Goal: Information Seeking & Learning: Learn about a topic

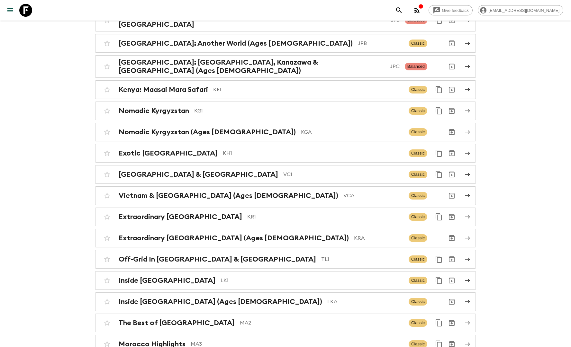
scroll to position [1588, 0]
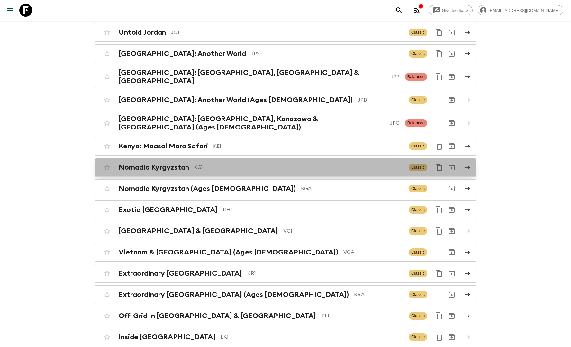
click at [213, 164] on p "KG1" at bounding box center [298, 168] width 209 height 8
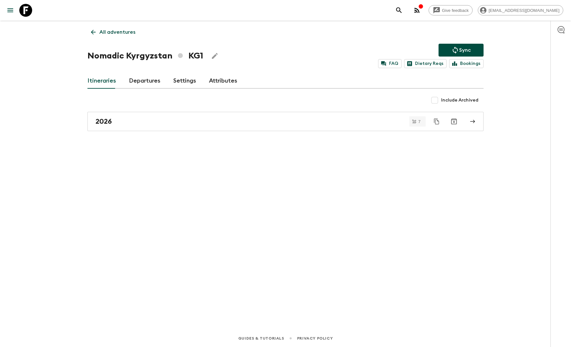
click at [142, 79] on link "Departures" at bounding box center [145, 80] width 32 height 15
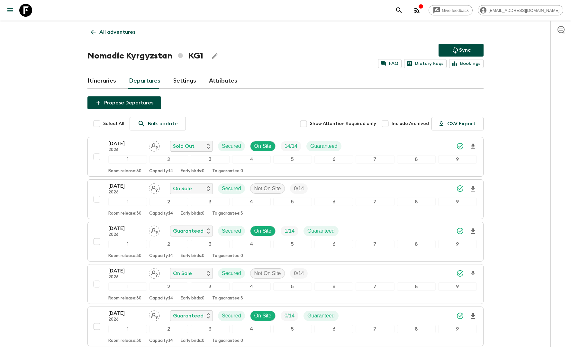
click at [116, 32] on p "All adventures" at bounding box center [117, 32] width 36 height 8
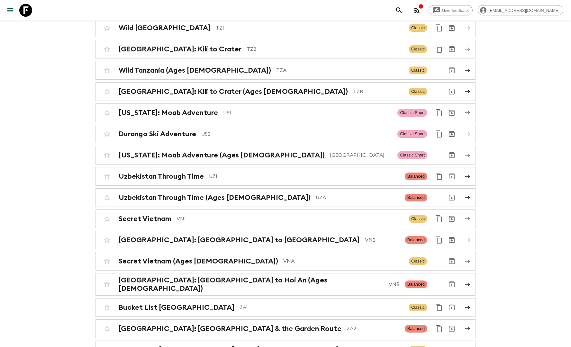
scroll to position [2807, 0]
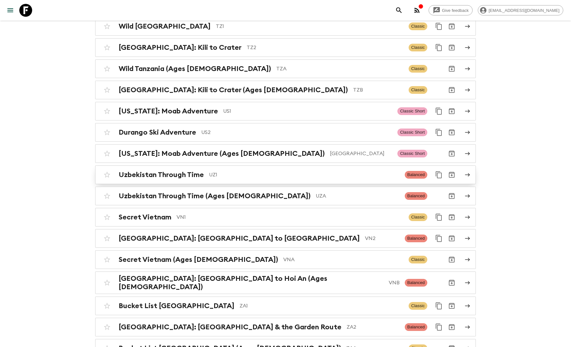
click at [227, 171] on p "UZ1" at bounding box center [304, 175] width 191 height 8
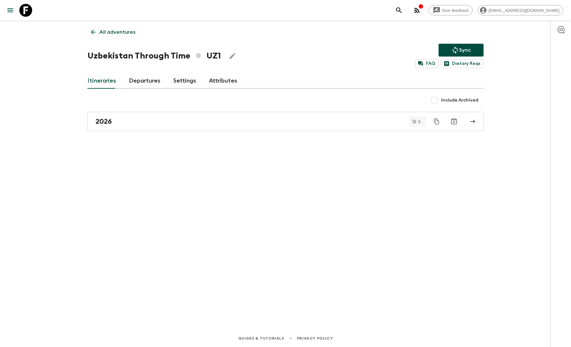
click at [140, 78] on link "Departures" at bounding box center [145, 80] width 32 height 15
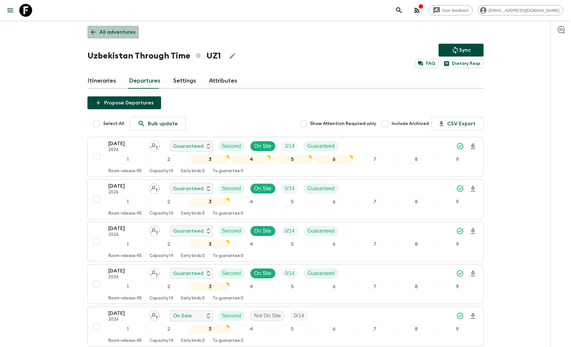
click at [114, 33] on p "All adventures" at bounding box center [117, 32] width 36 height 8
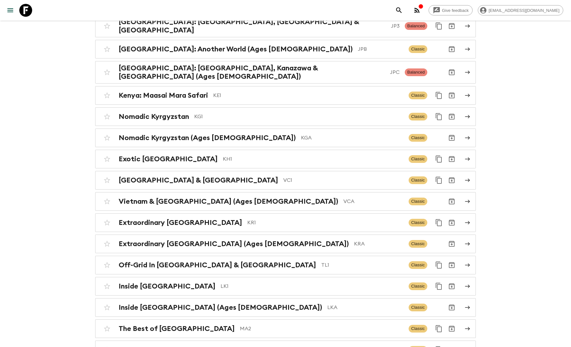
scroll to position [1639, 0]
click at [237, 113] on p "KG1" at bounding box center [298, 117] width 209 height 8
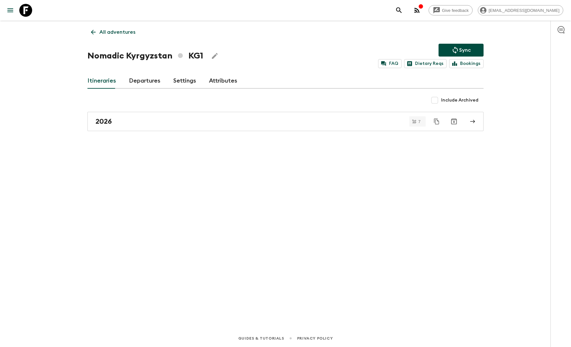
click at [143, 85] on link "Departures" at bounding box center [145, 80] width 32 height 15
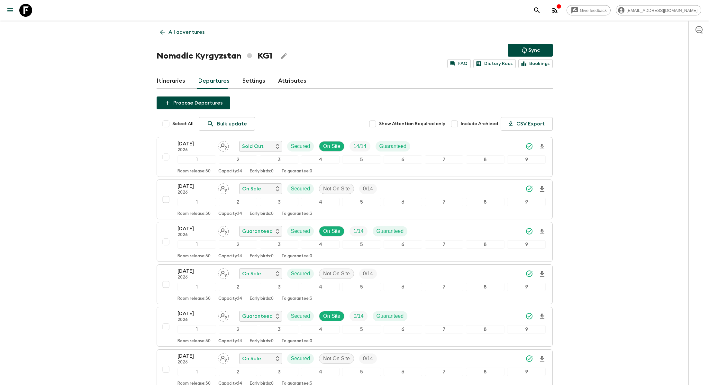
click at [176, 34] on p "All adventures" at bounding box center [187, 32] width 36 height 8
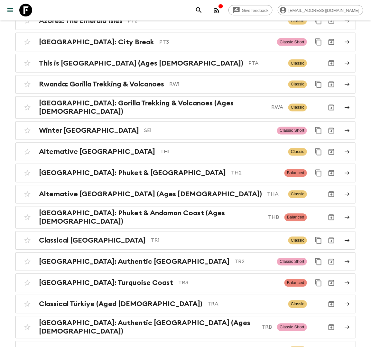
scroll to position [2515, 0]
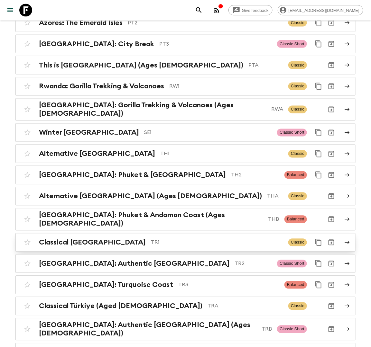
click at [151, 239] on p "TR1" at bounding box center [217, 243] width 132 height 8
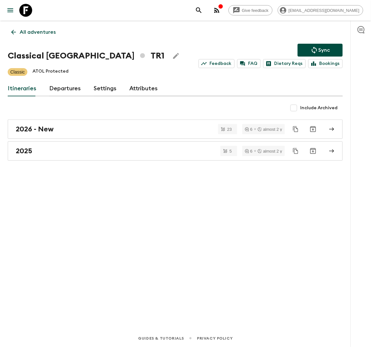
click at [59, 89] on link "Departures" at bounding box center [65, 88] width 32 height 15
